Goal: Task Accomplishment & Management: Complete application form

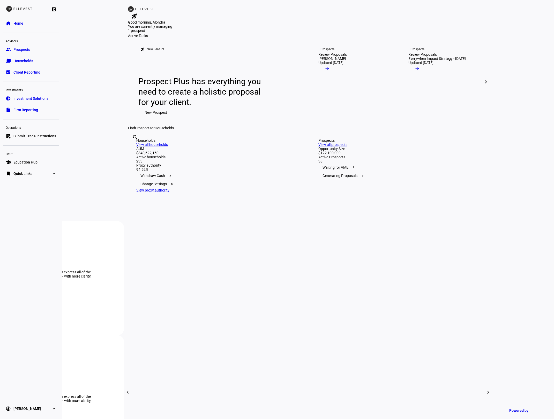
click at [133, 147] on input "text" at bounding box center [132, 144] width 1 height 6
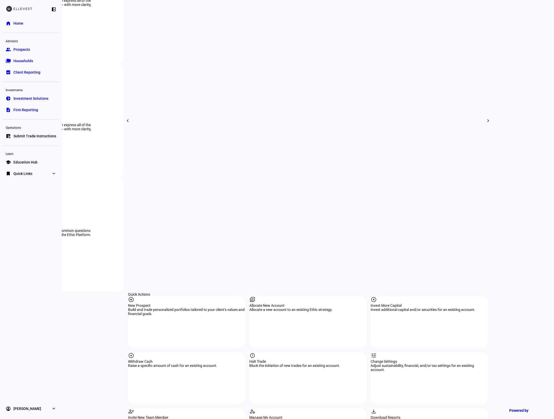
scroll to position [345, 0]
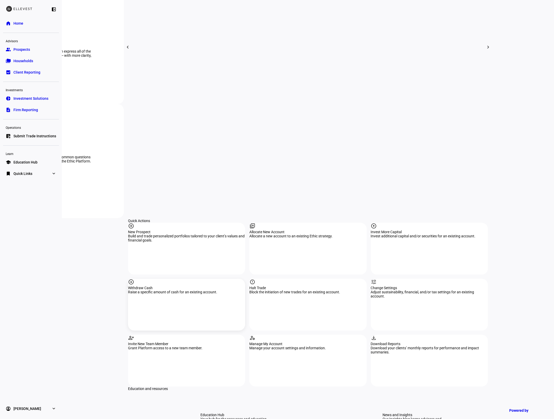
click at [160, 285] on div "Withdraw Cash" at bounding box center [186, 287] width 117 height 4
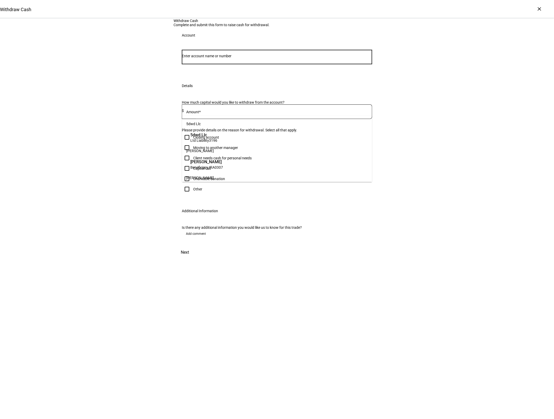
click at [205, 58] on input "Number" at bounding box center [277, 56] width 190 height 4
type input "3102"
click at [200, 134] on span "[PERSON_NAME]" at bounding box center [207, 135] width 35 height 6
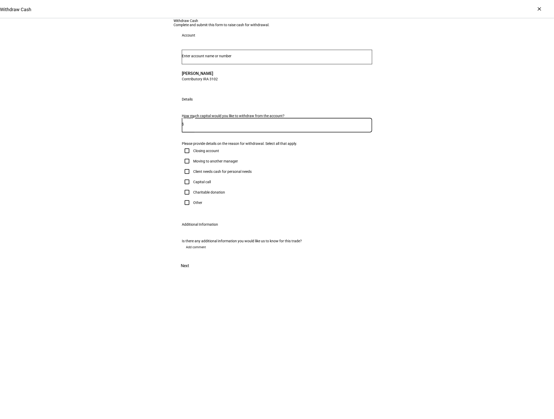
click at [226, 126] on input at bounding box center [278, 124] width 188 height 4
type input "25,000"
click at [123, 199] on div "Withdraw Cash Complete and submit this form to raise cash for withdrawal. Accou…" at bounding box center [277, 145] width 554 height 253
click at [195, 204] on div "Other" at bounding box center [197, 202] width 9 height 4
click at [192, 208] on input "Other" at bounding box center [187, 202] width 10 height 10
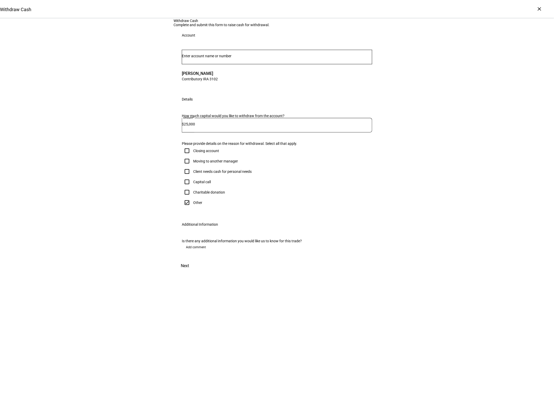
checkbox input "true"
click at [206, 217] on mat-label "Optional comment" at bounding box center [201, 215] width 30 height 4
click at [206, 224] on textarea "Optional comment" at bounding box center [279, 218] width 188 height 12
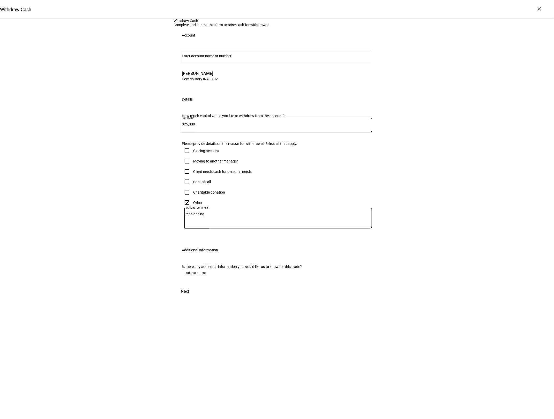
type textarea "Rebalancing"
drag, startPoint x: 365, startPoint y: 385, endPoint x: 166, endPoint y: 276, distance: 226.1
click at [189, 297] on span "Next" at bounding box center [185, 291] width 8 height 12
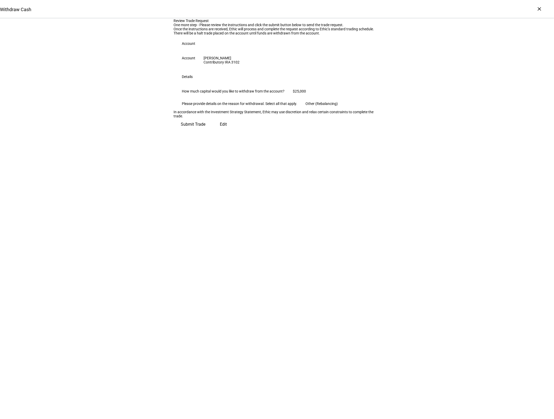
click at [205, 130] on span "Submit Trade" at bounding box center [193, 124] width 25 height 12
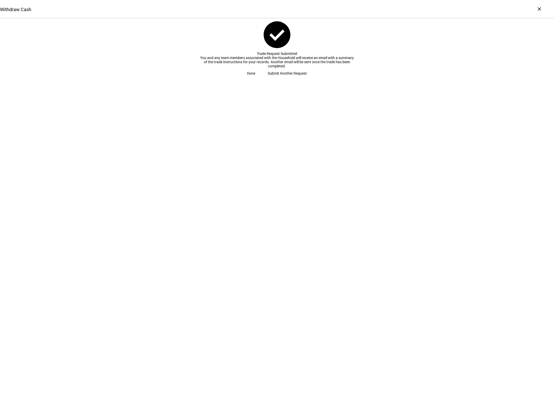
click at [262, 78] on span at bounding box center [251, 73] width 21 height 10
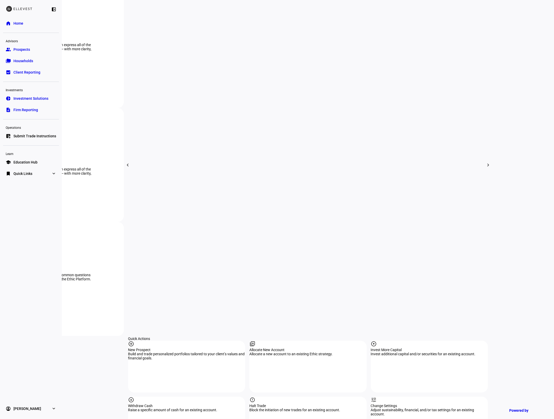
scroll to position [241, 0]
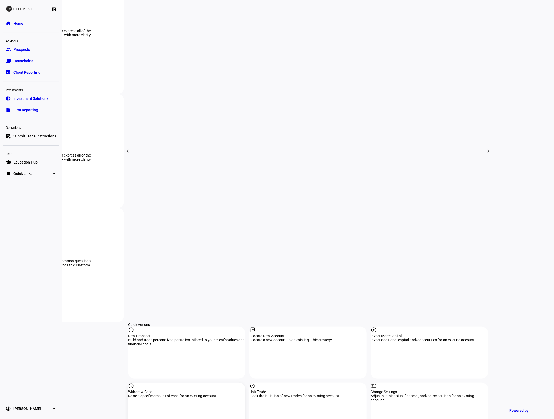
click at [208, 382] on div "arrow_circle_down Withdraw Cash Raise a specific amount of cash for an existing…" at bounding box center [186, 408] width 117 height 52
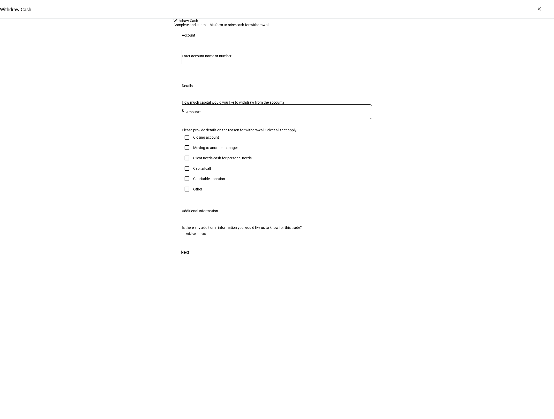
click at [233, 64] on div at bounding box center [277, 57] width 190 height 14
type input "9281"
click at [226, 139] on span "IRA Rollover 9281" at bounding box center [208, 140] width 36 height 5
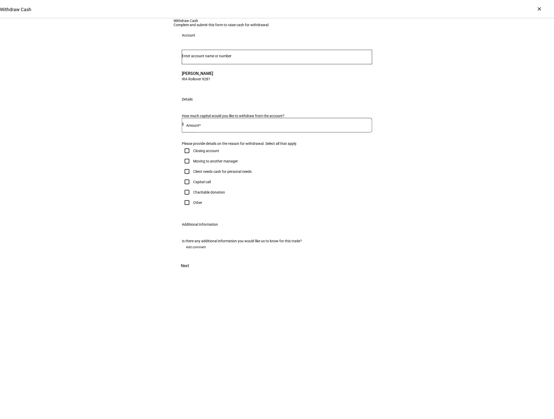
click at [208, 126] on input at bounding box center [278, 124] width 188 height 4
type input "30,000"
drag, startPoint x: 145, startPoint y: 194, endPoint x: 163, endPoint y: 233, distance: 43.0
click at [145, 194] on div "Withdraw Cash Complete and submit this form to raise cash for withdrawal. Accou…" at bounding box center [277, 145] width 554 height 253
drag, startPoint x: 194, startPoint y: 268, endPoint x: 196, endPoint y: 274, distance: 6.8
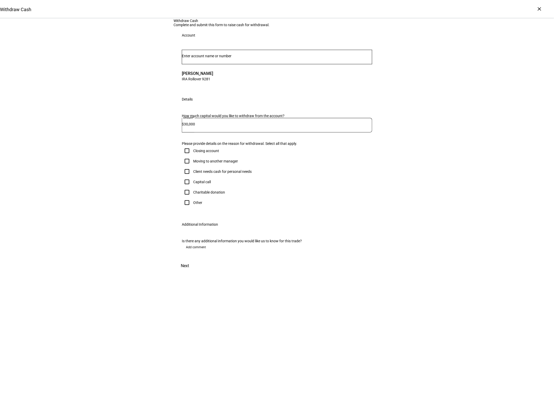
click at [194, 204] on div "Other" at bounding box center [197, 202] width 9 height 4
click at [192, 208] on input "Other" at bounding box center [187, 202] width 10 height 10
checkbox input "true"
click at [212, 224] on textarea "Optional comment" at bounding box center [279, 218] width 188 height 12
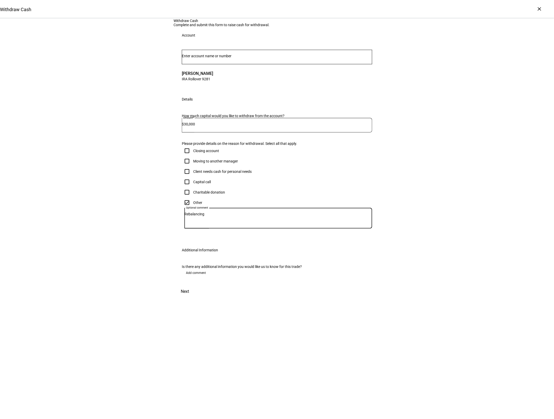
type textarea "Rebalancing"
drag, startPoint x: 358, startPoint y: 386, endPoint x: 366, endPoint y: 386, distance: 8.3
click at [196, 297] on span at bounding box center [185, 291] width 23 height 12
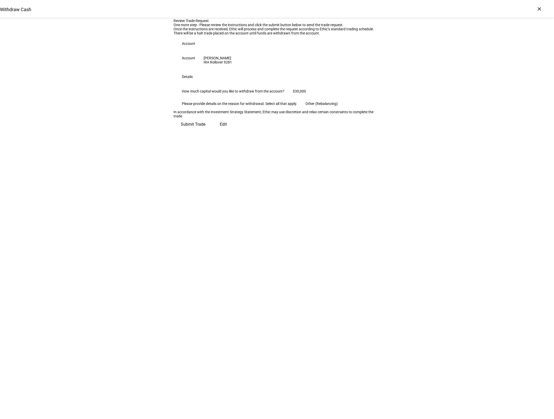
drag, startPoint x: 363, startPoint y: 233, endPoint x: 344, endPoint y: 232, distance: 18.1
click at [205, 130] on span "Submit Trade" at bounding box center [193, 124] width 25 height 12
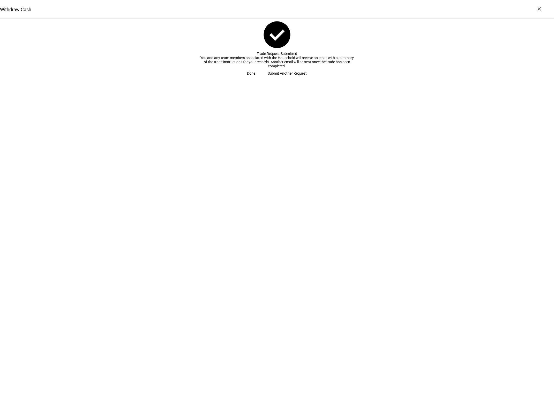
click at [256, 78] on span "Done" at bounding box center [251, 73] width 8 height 10
